Goal: Task Accomplishment & Management: Use online tool/utility

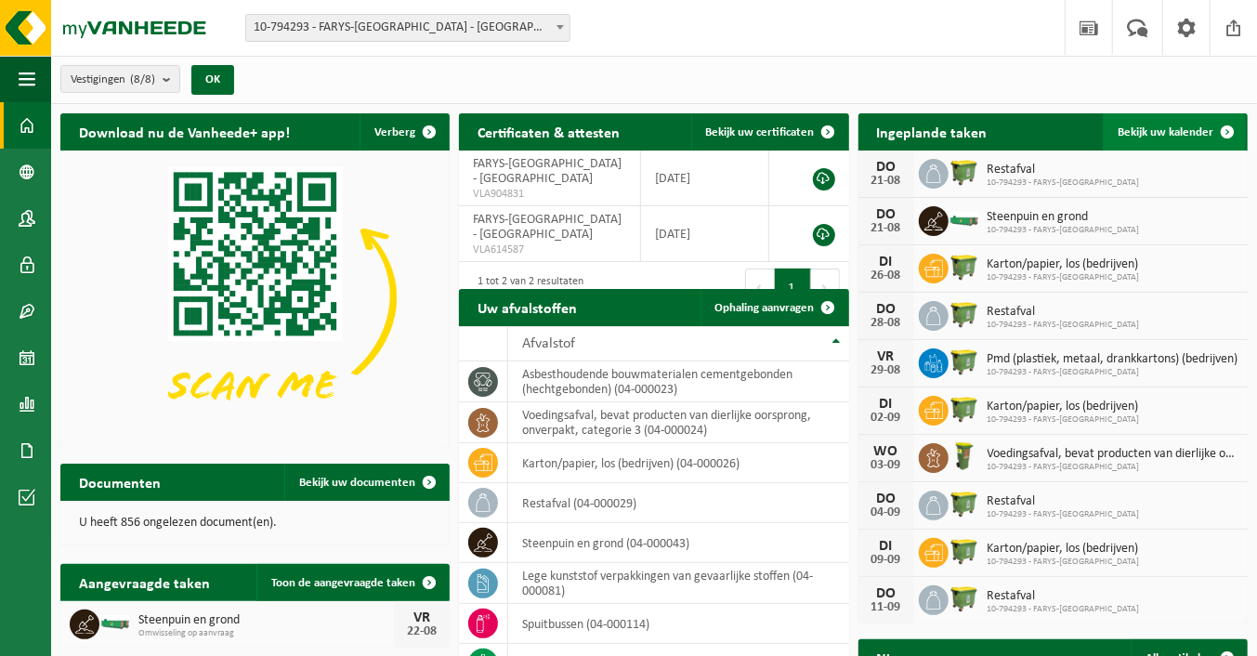
click at [1222, 133] on span at bounding box center [1227, 131] width 37 height 37
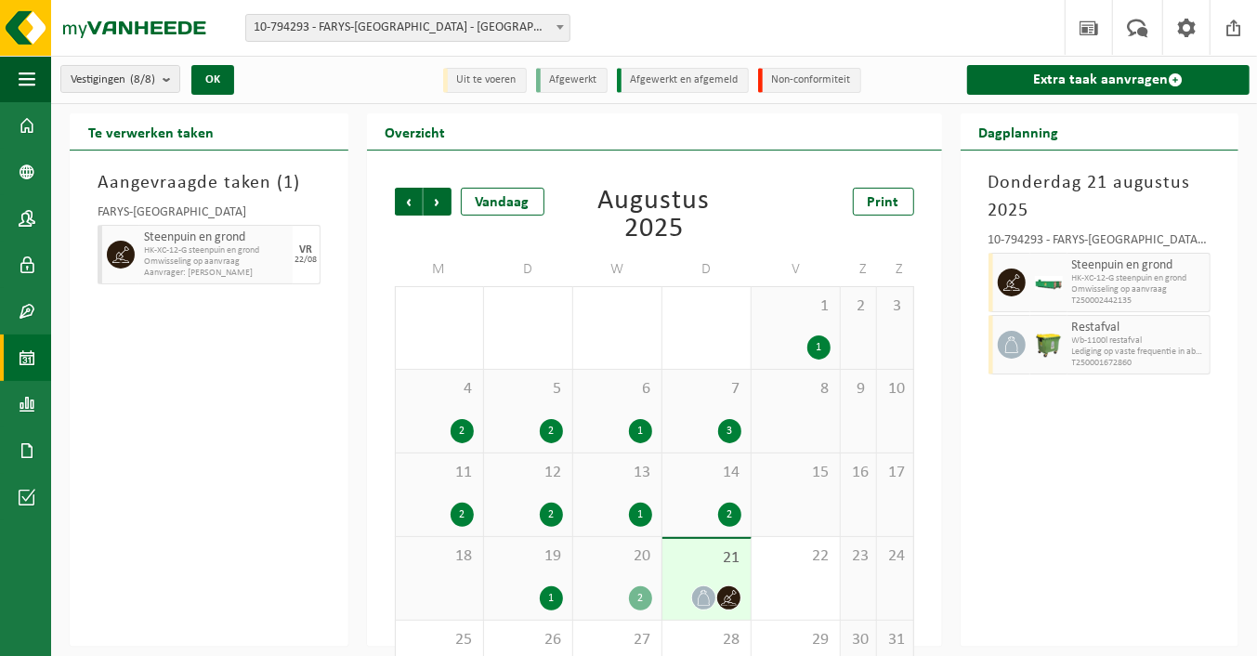
click at [1096, 290] on span "Omwisseling op aanvraag" at bounding box center [1139, 289] width 134 height 11
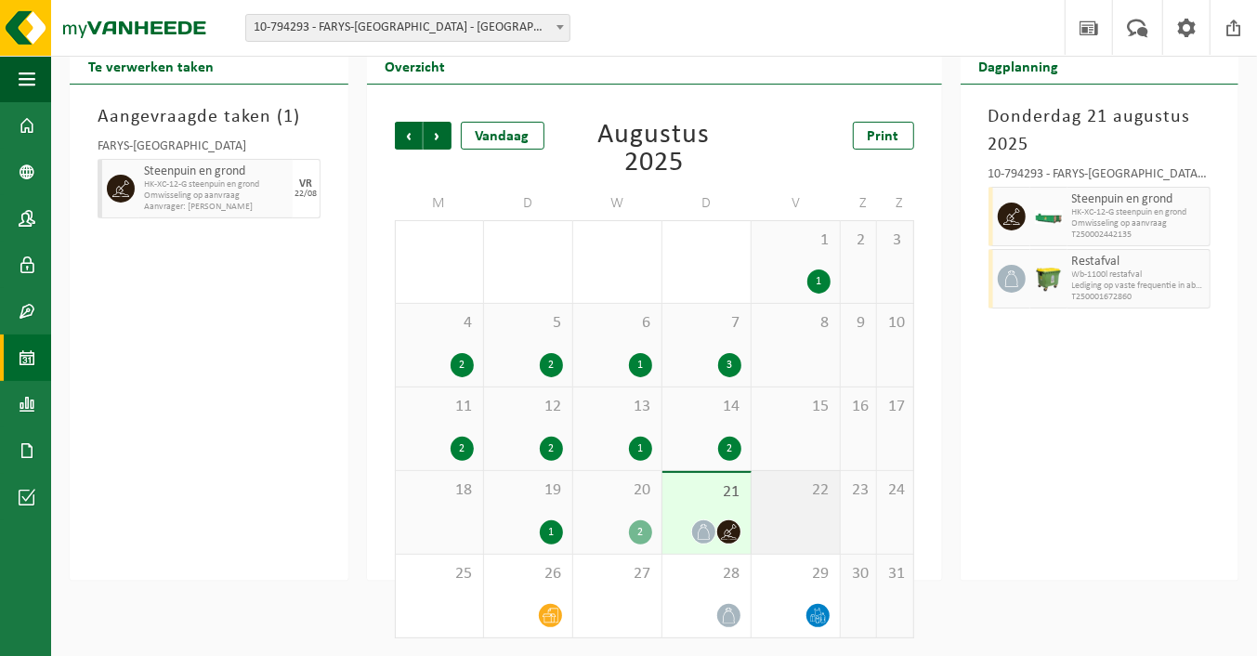
click at [794, 499] on div "22" at bounding box center [796, 512] width 88 height 83
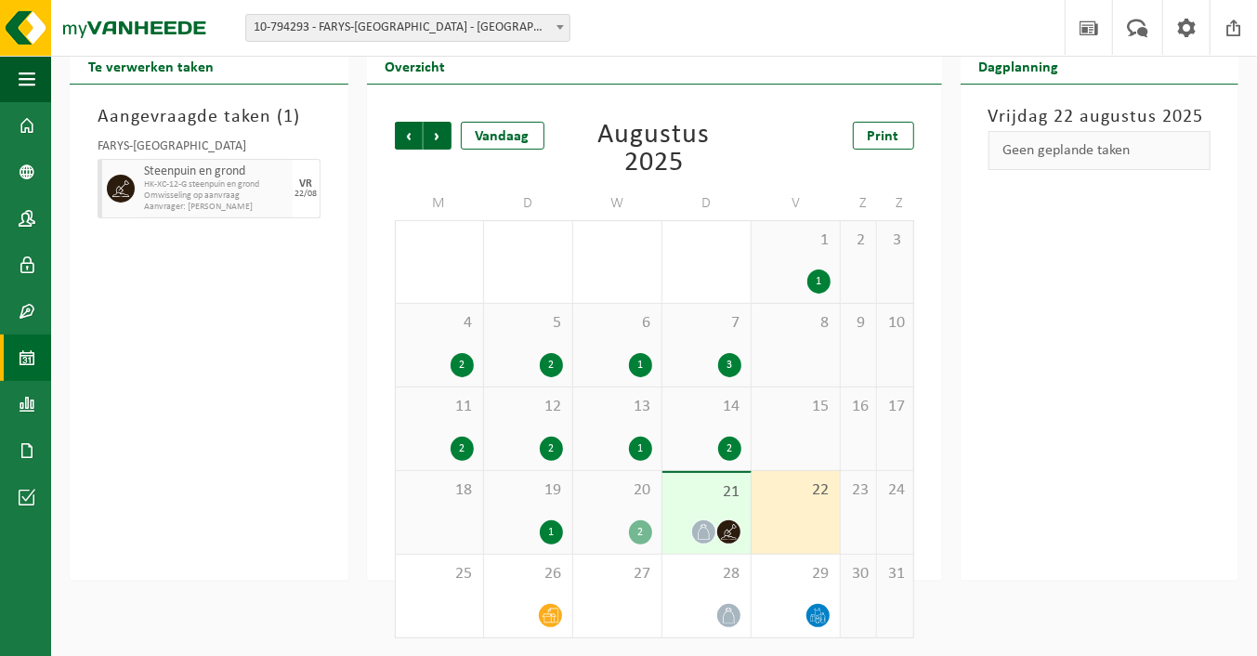
click at [733, 503] on div "21" at bounding box center [707, 513] width 88 height 81
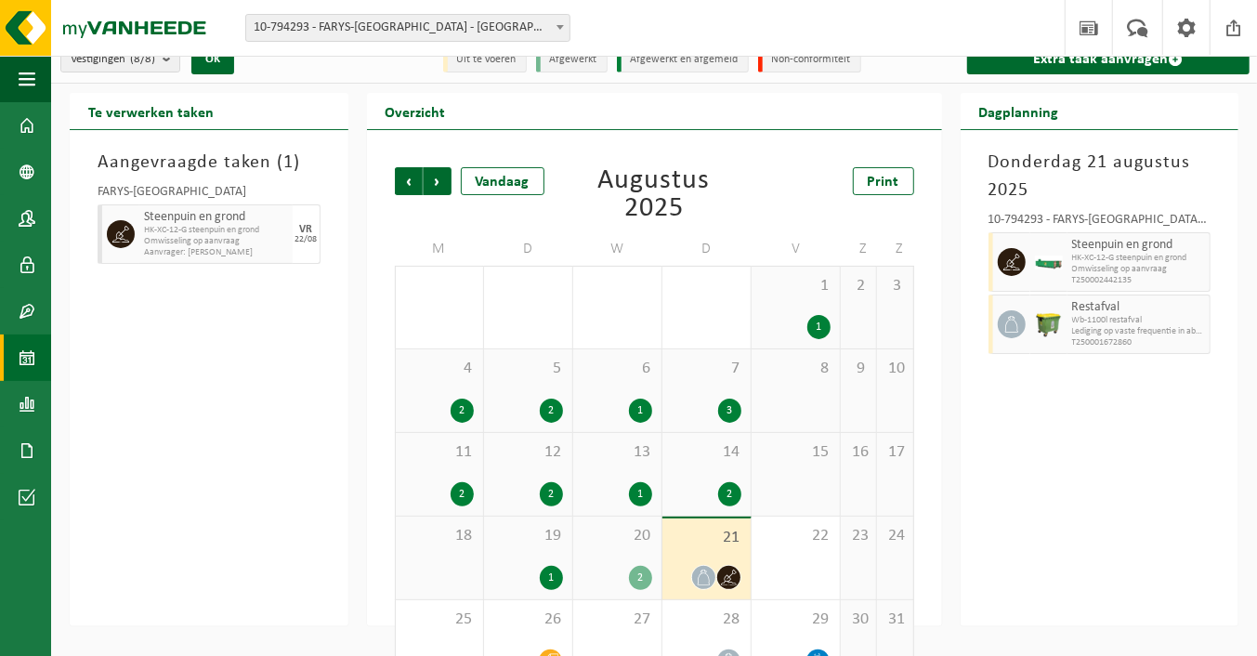
scroll to position [0, 0]
